Goal: Transaction & Acquisition: Subscribe to service/newsletter

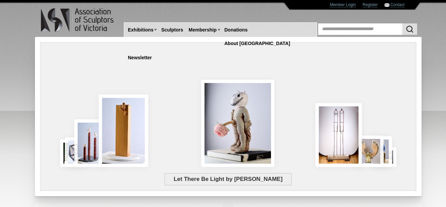
scroll to position [185, 0]
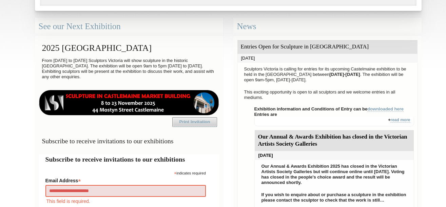
type input "**********"
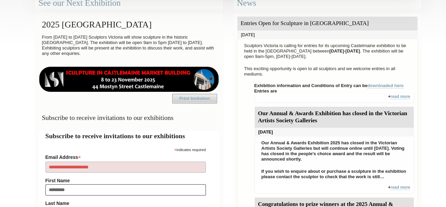
type input "*********"
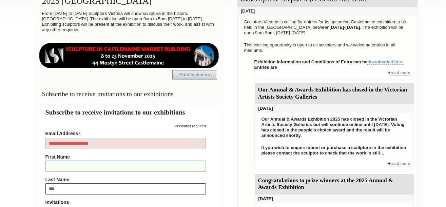
type input "****"
